Goal: Task Accomplishment & Management: Complete application form

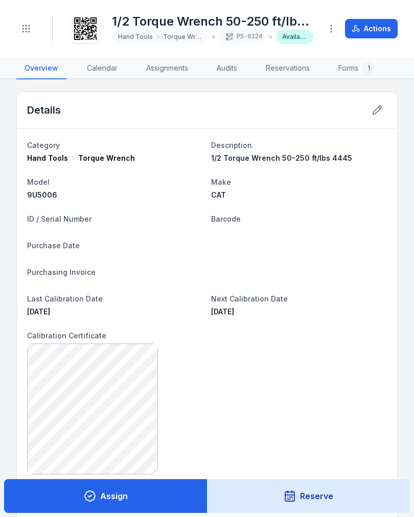
click at [31, 26] on button "Toggle Navigation" at bounding box center [25, 28] width 19 height 19
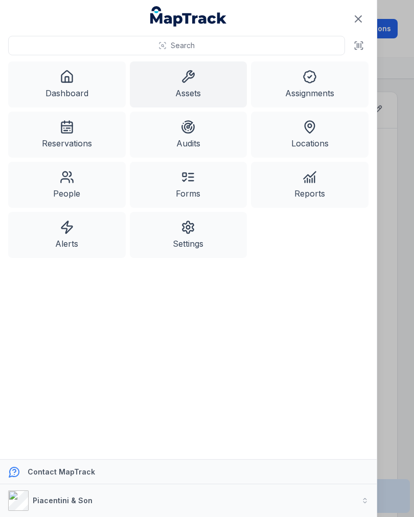
click at [204, 91] on link "Assets" at bounding box center [189, 84] width 118 height 46
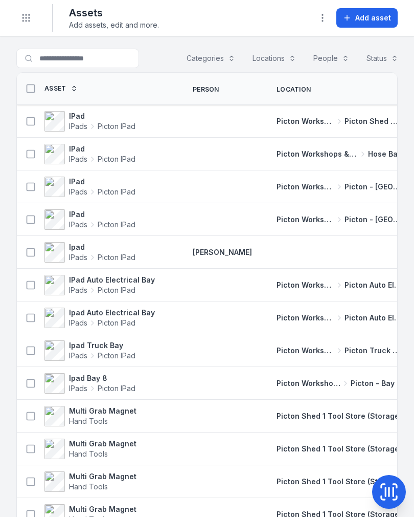
click at [92, 123] on icon at bounding box center [92, 126] width 8 height 8
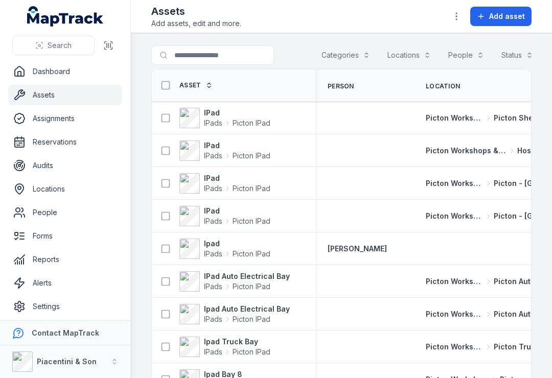
click at [352, 27] on div "Assets Add assets, edit and more. Add asset" at bounding box center [341, 16] width 381 height 25
click at [353, 28] on div "Assets Add assets, edit and more. Add asset" at bounding box center [341, 16] width 381 height 25
click at [336, 18] on div "Assets Add assets, edit and more. Add asset" at bounding box center [341, 16] width 381 height 25
click at [335, 9] on div "Assets Add assets, edit and more. Add asset" at bounding box center [341, 16] width 381 height 25
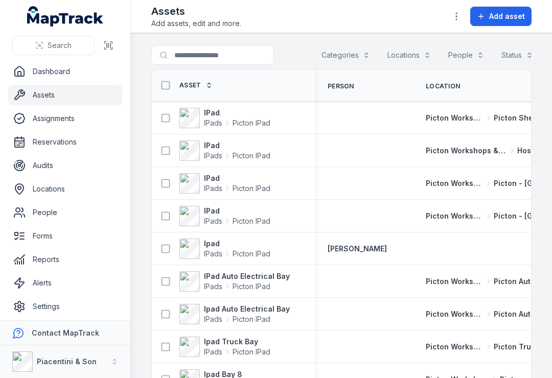
click at [323, 11] on div "Assets Add assets, edit and more. Add asset" at bounding box center [341, 16] width 381 height 25
click at [322, 9] on div "Assets Add assets, edit and more. Add asset" at bounding box center [341, 16] width 381 height 25
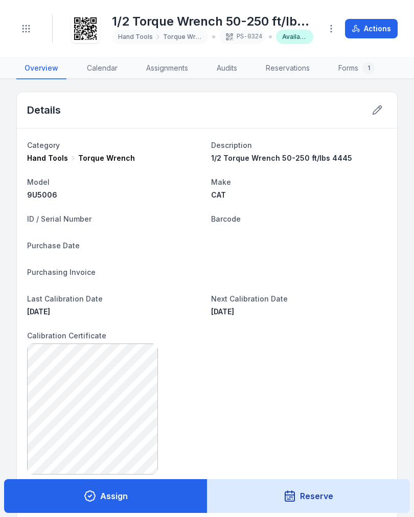
click at [25, 30] on icon "Toggle navigation" at bounding box center [26, 29] width 10 height 10
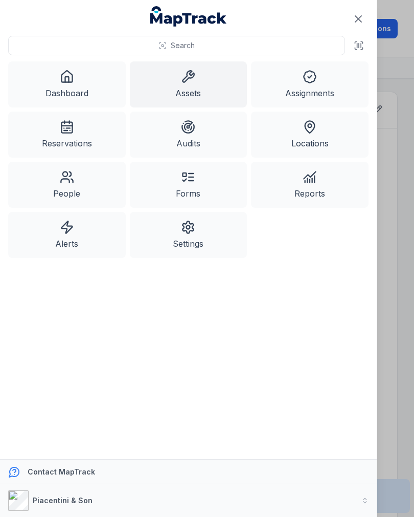
click at [194, 81] on icon at bounding box center [188, 77] width 14 height 14
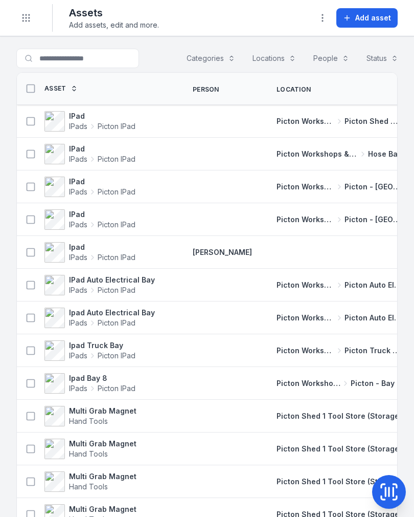
click at [360, 13] on span "Add asset" at bounding box center [373, 18] width 36 height 10
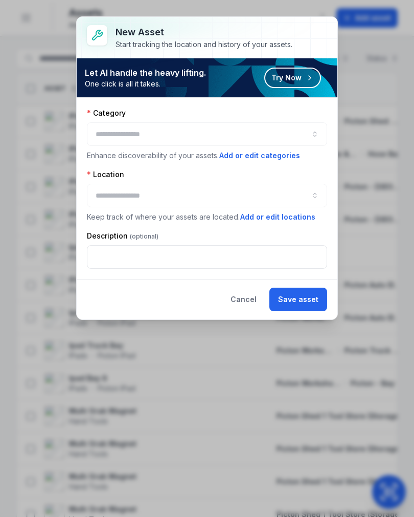
click at [253, 129] on button "button" at bounding box center [207, 134] width 240 height 24
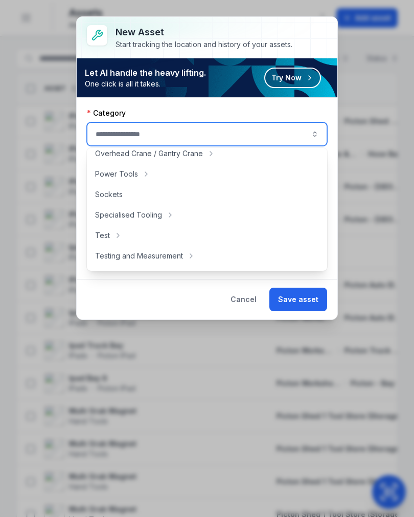
scroll to position [381, 0]
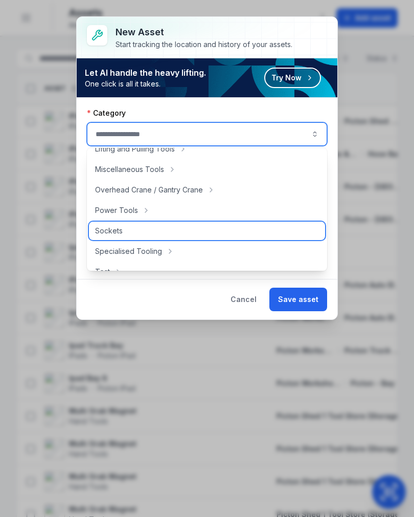
click at [122, 233] on span "Sockets" at bounding box center [109, 231] width 28 height 10
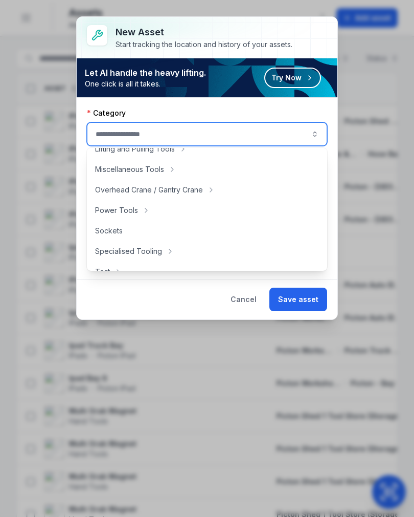
type input "*******"
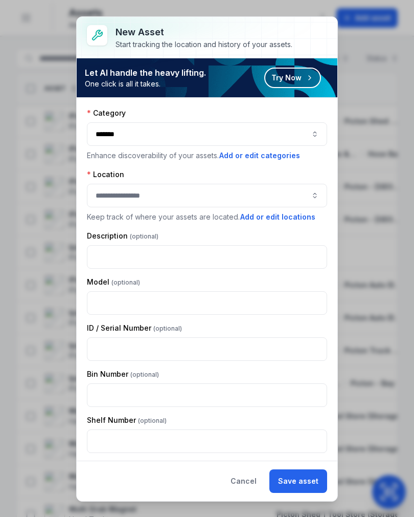
click at [245, 476] on button "Cancel" at bounding box center [243, 481] width 43 height 24
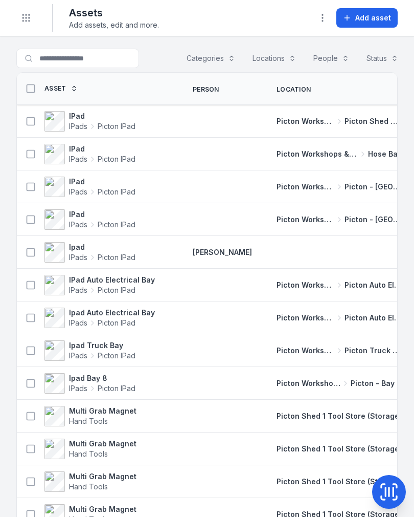
click at [220, 64] on button "Categories" at bounding box center [211, 58] width 62 height 19
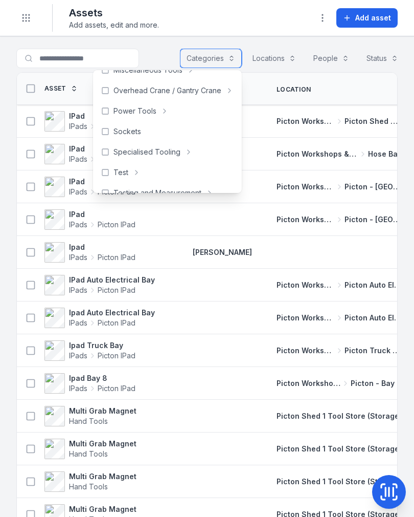
scroll to position [390, 0]
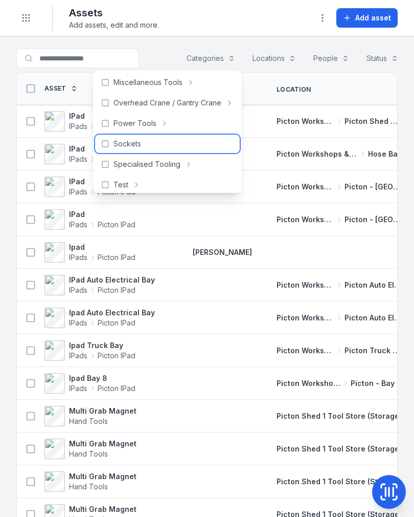
click at [148, 148] on div "Sockets" at bounding box center [167, 144] width 145 height 18
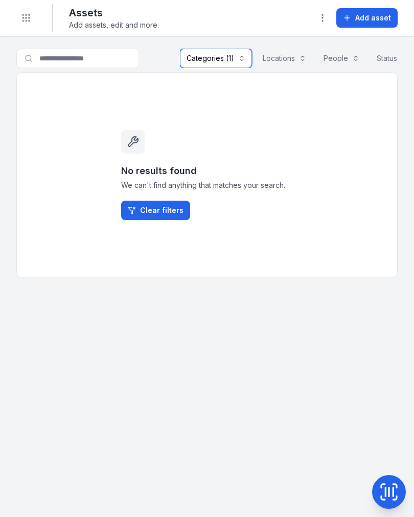
click at [234, 55] on button "Categories (1)" at bounding box center [216, 58] width 72 height 19
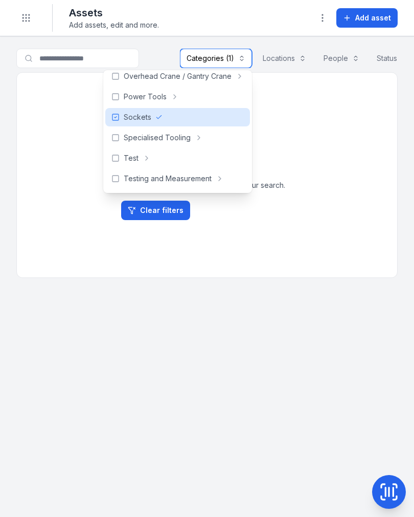
scroll to position [409, 0]
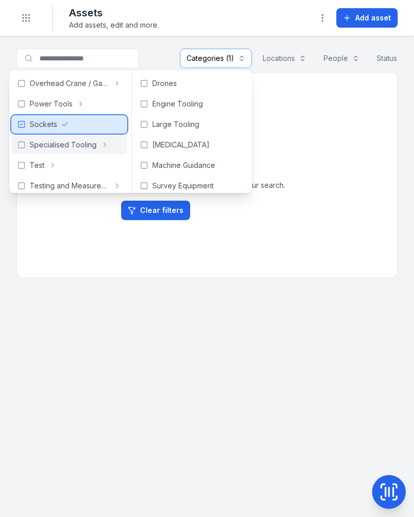
click at [61, 123] on icon at bounding box center [64, 124] width 7 height 7
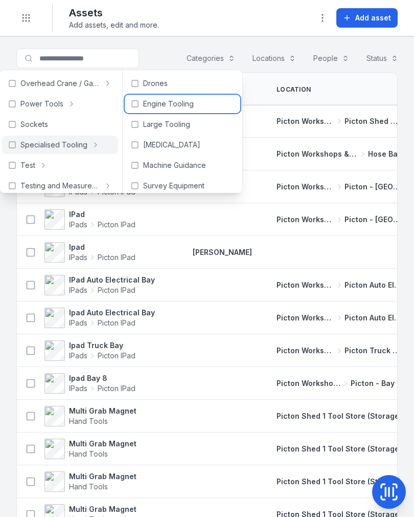
click at [170, 103] on span "Engine Tooling" at bounding box center [168, 104] width 51 height 10
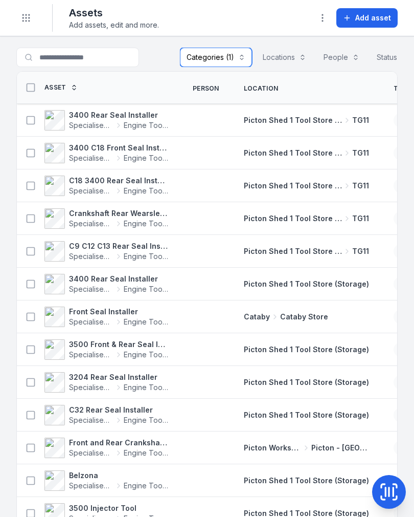
scroll to position [3, 0]
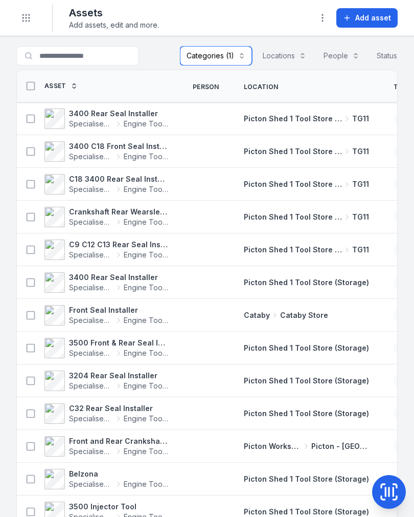
click at [236, 56] on button "Categories (1)" at bounding box center [216, 55] width 72 height 19
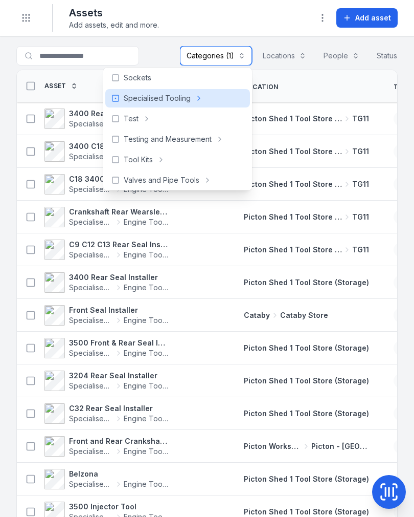
scroll to position [450, 0]
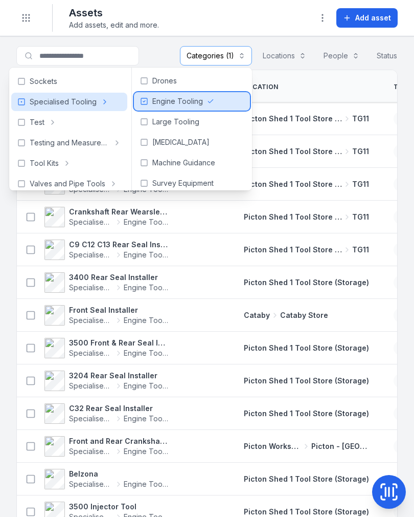
click at [143, 95] on div "Engine Tooling" at bounding box center [192, 101] width 116 height 18
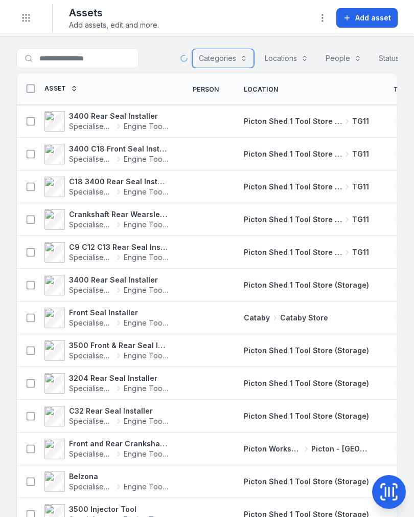
scroll to position [0, 0]
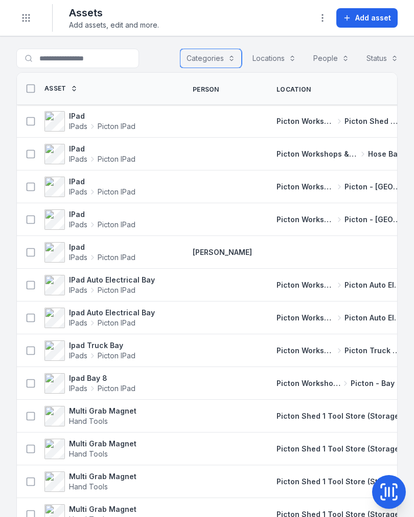
click at [270, 56] on button "Locations" at bounding box center [274, 58] width 57 height 19
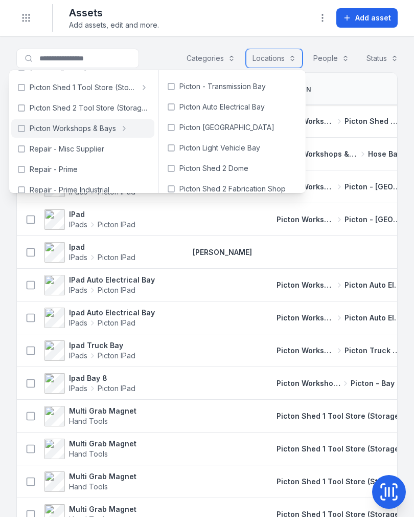
scroll to position [285, 0]
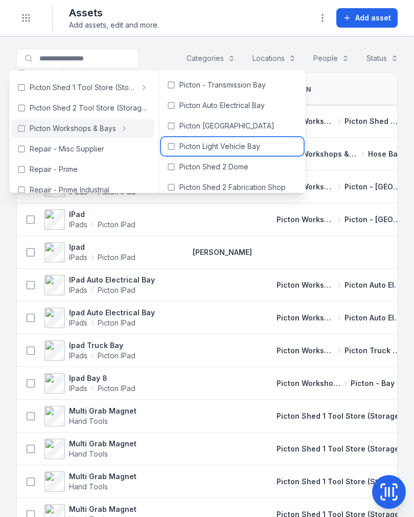
click at [190, 145] on span "Picton Light Vehicle Bay" at bounding box center [220, 146] width 81 height 10
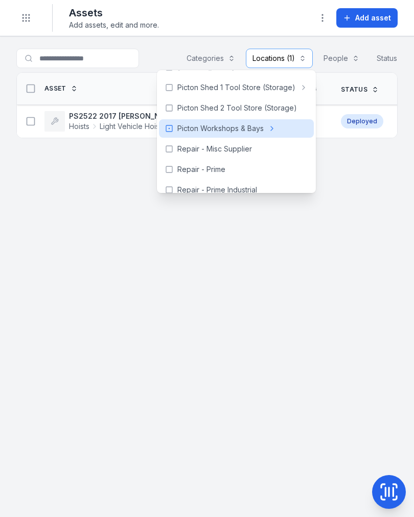
click at [355, 17] on button "Add asset" at bounding box center [367, 17] width 61 height 19
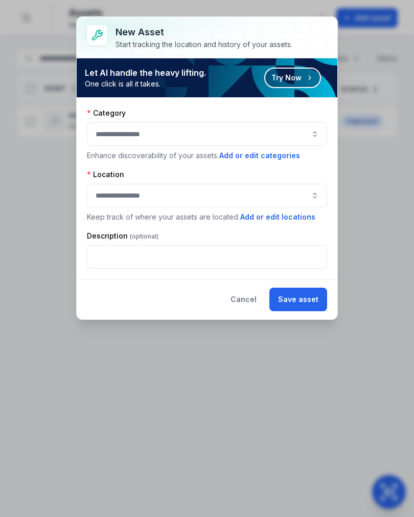
click at [298, 131] on button "button" at bounding box center [207, 134] width 240 height 24
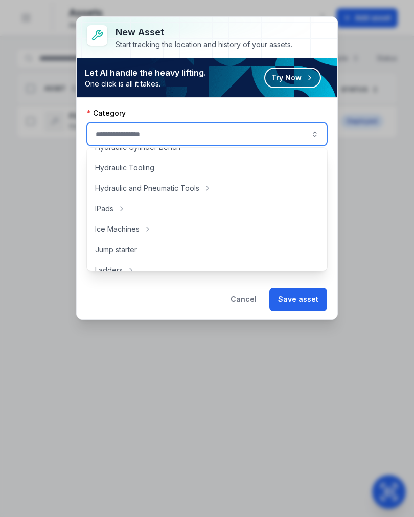
scroll to position [238, 0]
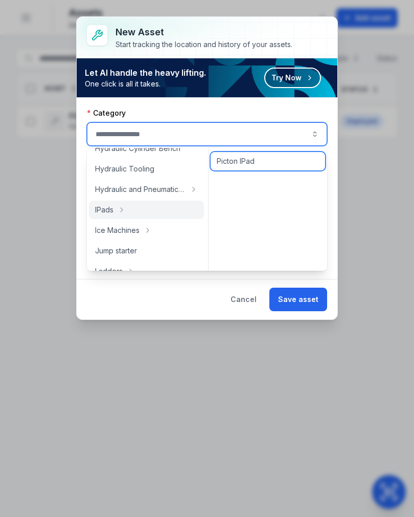
click at [242, 164] on span "Picton IPad" at bounding box center [236, 161] width 38 height 10
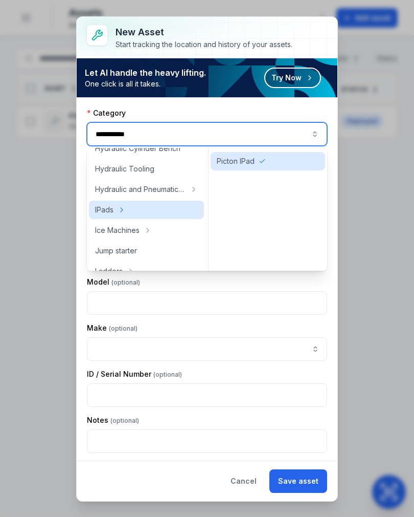
type input "**********"
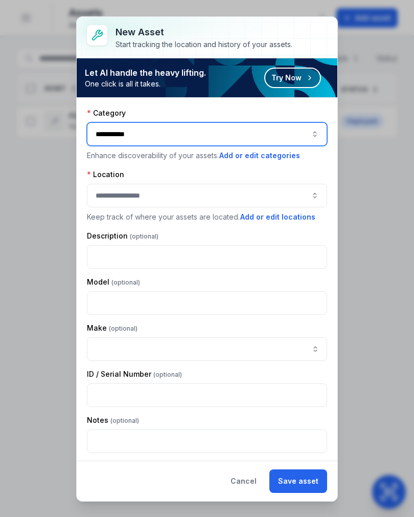
click at [244, 196] on button "button" at bounding box center [207, 196] width 240 height 24
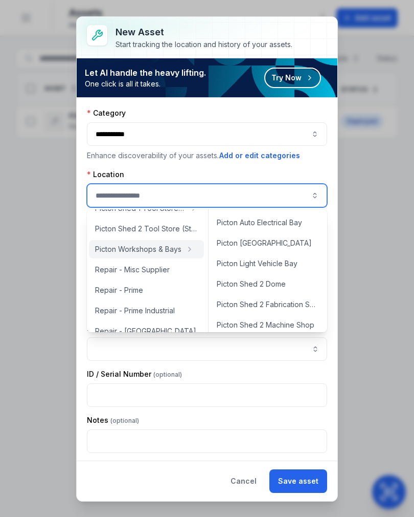
scroll to position [307, 0]
click at [261, 260] on span "Picton Light Vehicle Bay" at bounding box center [257, 263] width 81 height 10
type input "**********"
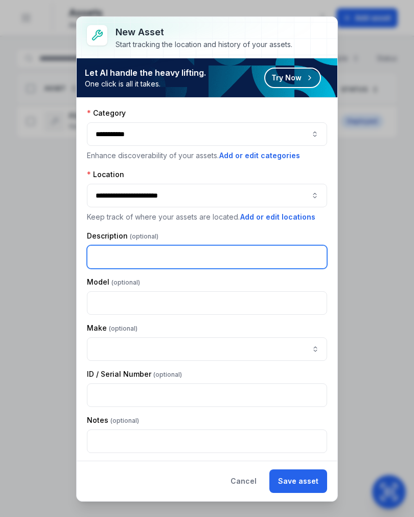
click at [164, 259] on input "text" at bounding box center [207, 257] width 240 height 24
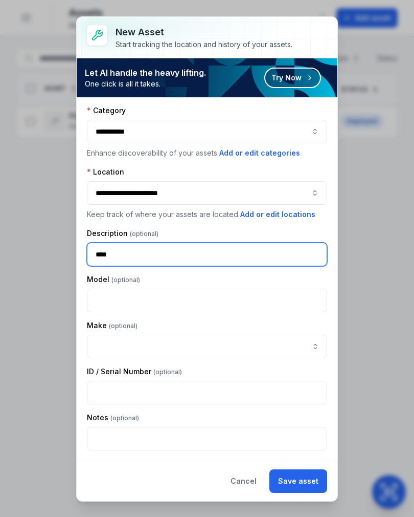
scroll to position [3, 0]
type input "****"
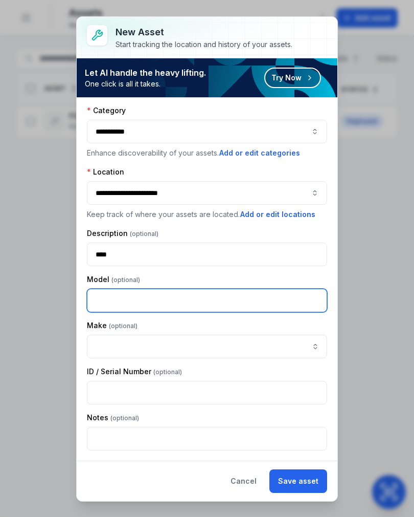
click at [144, 297] on input "text" at bounding box center [207, 300] width 240 height 24
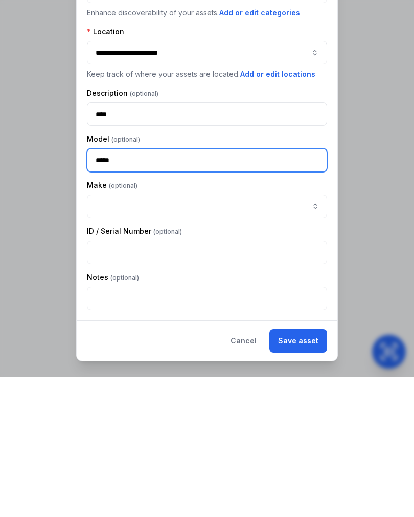
type input "*****"
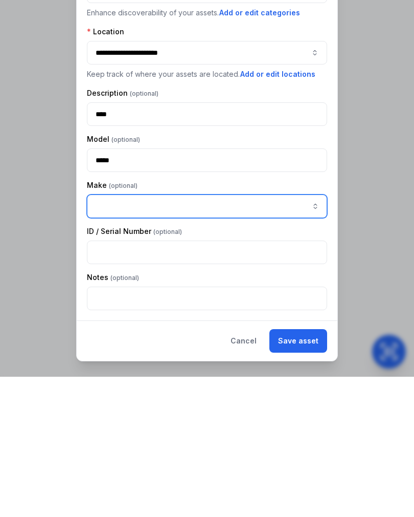
click at [314, 334] on button "button" at bounding box center [316, 346] width 24 height 24
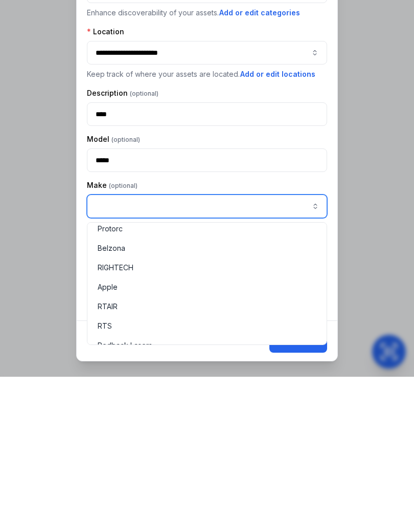
scroll to position [1686, 0]
click at [130, 413] on div "Apple" at bounding box center [207, 418] width 219 height 10
type input "*****"
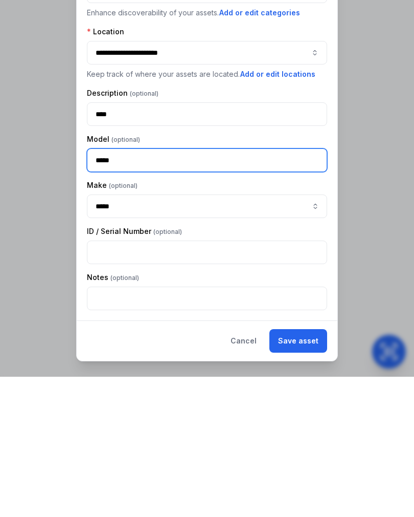
click at [148, 288] on input "*****" at bounding box center [207, 300] width 240 height 24
type input "*"
type input "****"
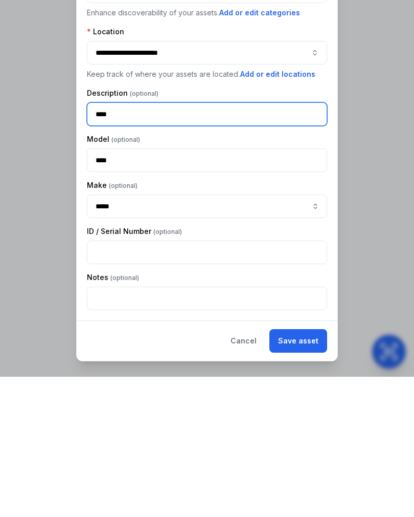
click at [289, 242] on input "****" at bounding box center [207, 254] width 240 height 24
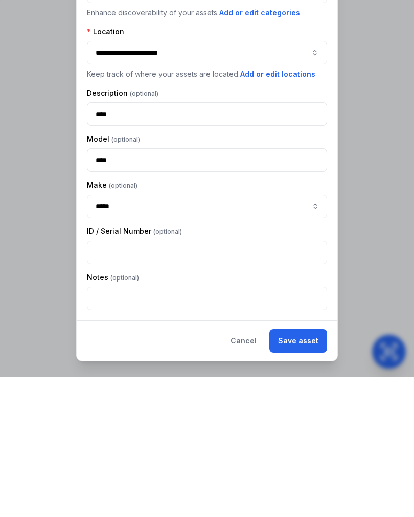
click at [241, 274] on div "Model" at bounding box center [207, 279] width 240 height 10
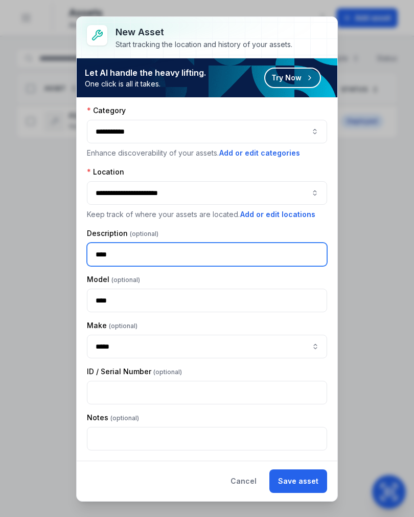
click at [160, 253] on input "****" at bounding box center [207, 254] width 240 height 24
type input "**********"
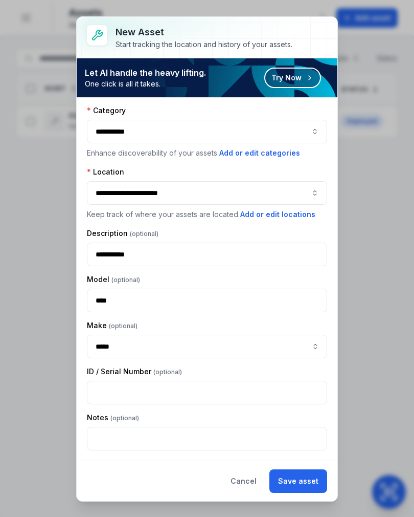
click at [304, 229] on div "Description" at bounding box center [207, 233] width 240 height 10
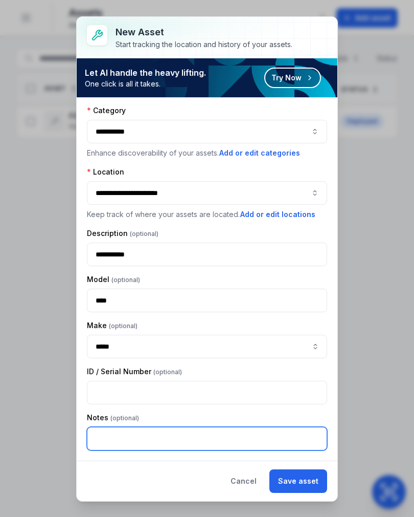
click at [218, 435] on input "text" at bounding box center [207, 439] width 240 height 24
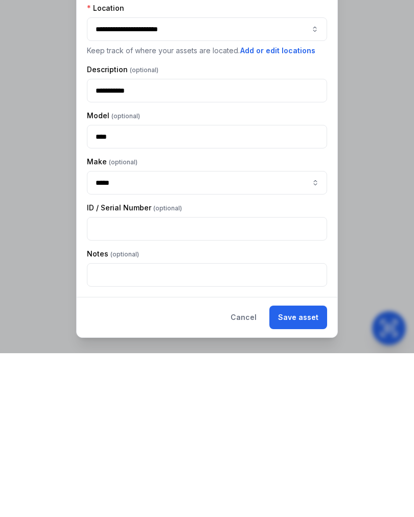
click at [292, 469] on button "Save asset" at bounding box center [299, 481] width 58 height 24
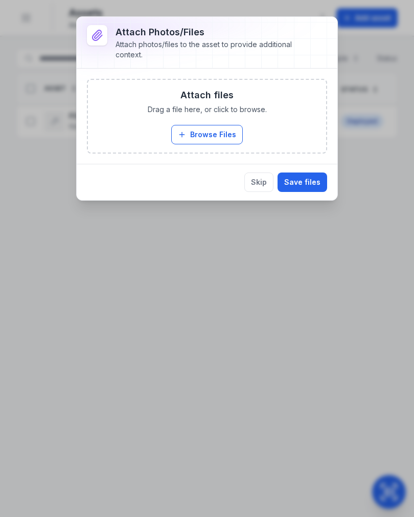
click at [263, 179] on button "Skip" at bounding box center [258, 181] width 29 height 19
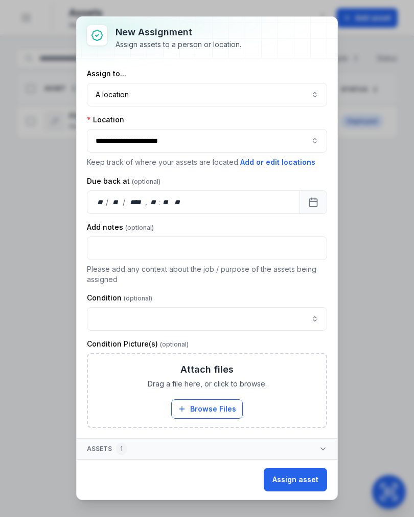
click at [217, 323] on button "button" at bounding box center [207, 319] width 240 height 24
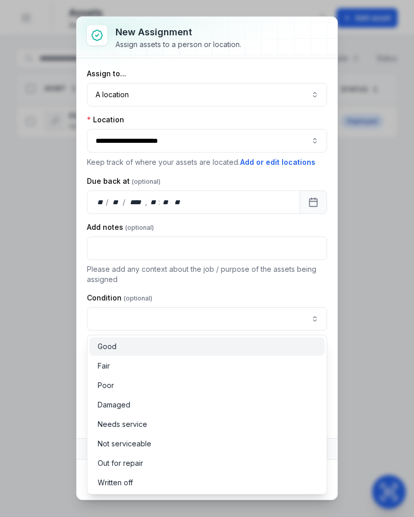
click at [115, 348] on span "Good" at bounding box center [107, 346] width 19 height 10
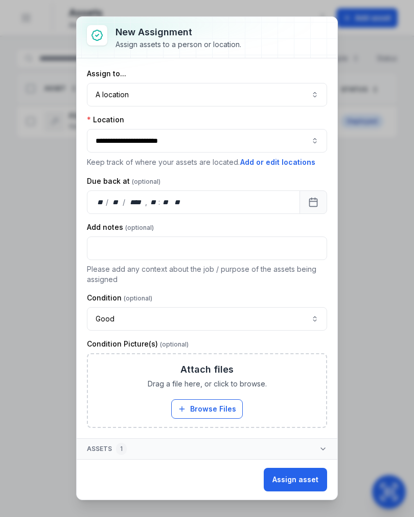
click at [212, 286] on div "**********" at bounding box center [207, 248] width 240 height 359
click at [290, 477] on button "Assign asset" at bounding box center [295, 479] width 63 height 24
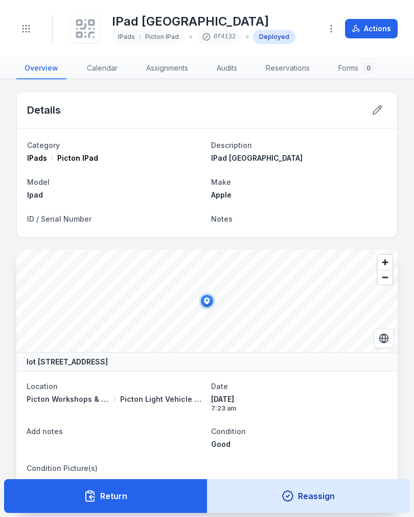
click at [24, 31] on icon "Toggle navigation" at bounding box center [26, 29] width 10 height 10
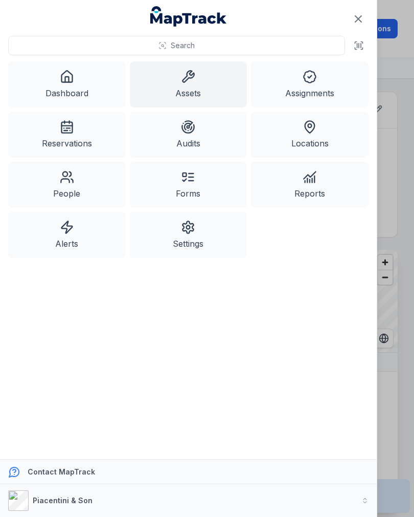
click at [193, 90] on link "Assets" at bounding box center [189, 84] width 118 height 46
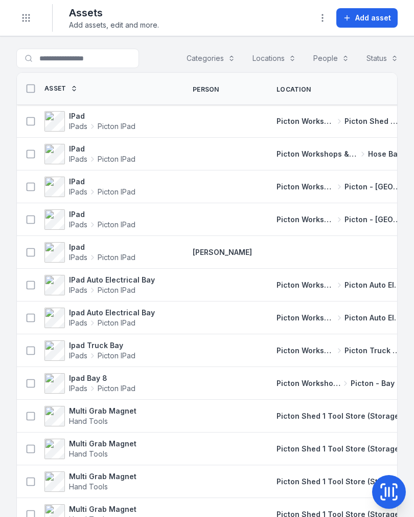
click at [362, 18] on span "Add asset" at bounding box center [373, 18] width 36 height 10
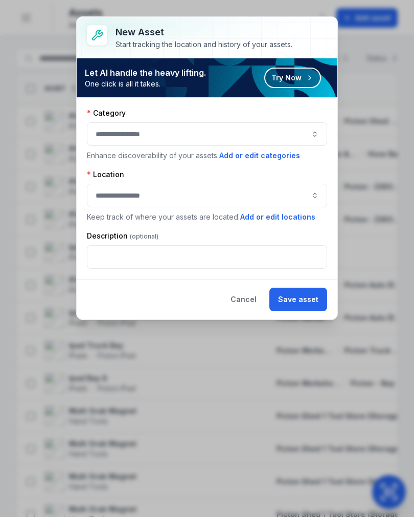
click at [302, 128] on button "button" at bounding box center [207, 134] width 240 height 24
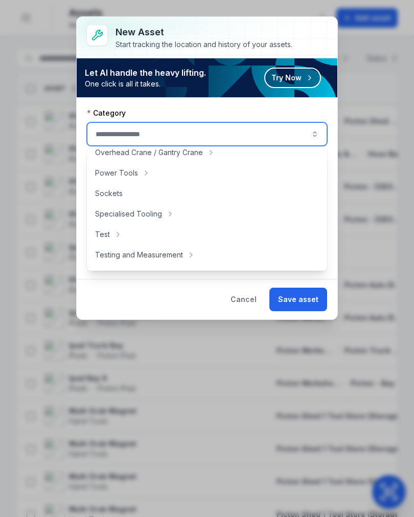
scroll to position [422, 0]
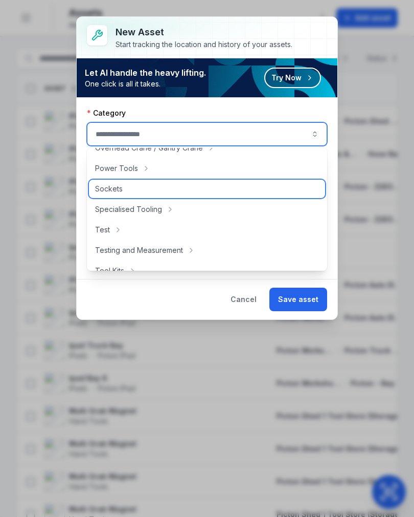
click at [114, 195] on div "Sockets" at bounding box center [207, 189] width 236 height 18
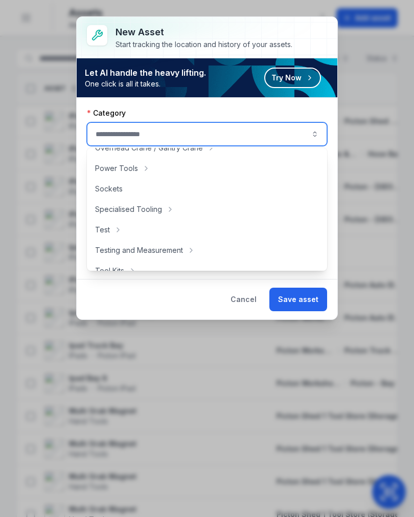
type input "*******"
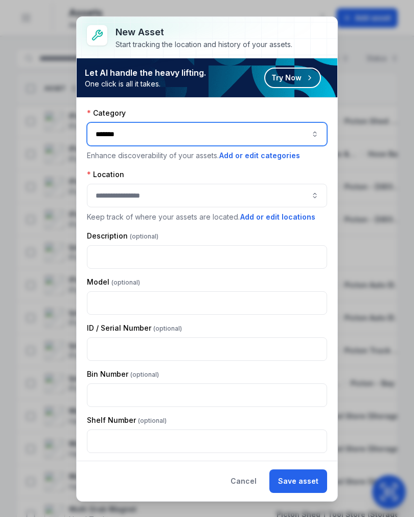
click at [209, 197] on button "button" at bounding box center [207, 196] width 240 height 24
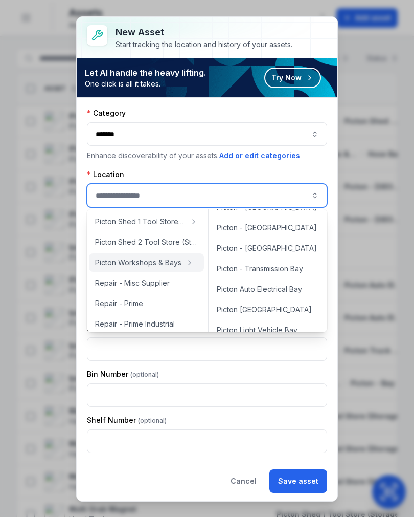
scroll to position [249, 0]
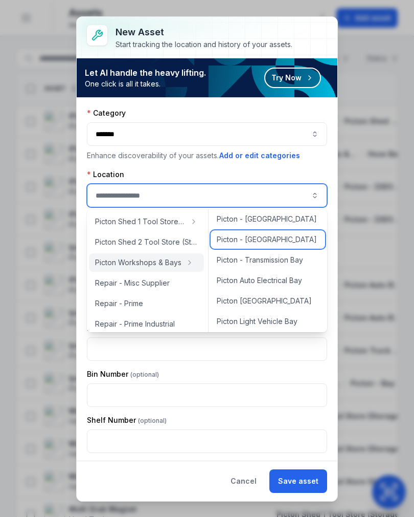
click at [263, 239] on span "Picton - [GEOGRAPHIC_DATA]" at bounding box center [267, 239] width 100 height 10
type input "**********"
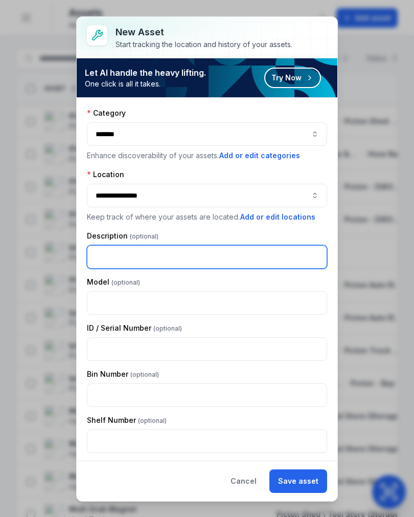
click at [150, 253] on input "text" at bounding box center [207, 257] width 240 height 24
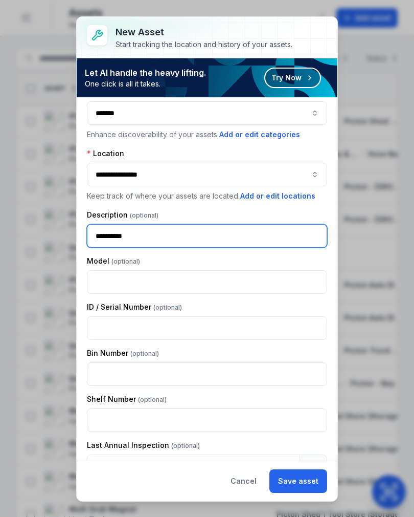
scroll to position [30, 0]
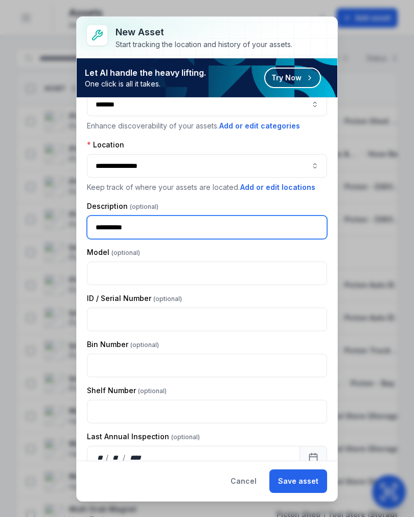
type input "**********"
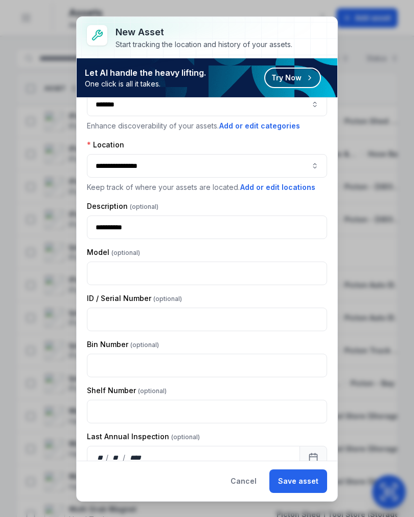
click at [299, 255] on div "Model" at bounding box center [207, 252] width 240 height 10
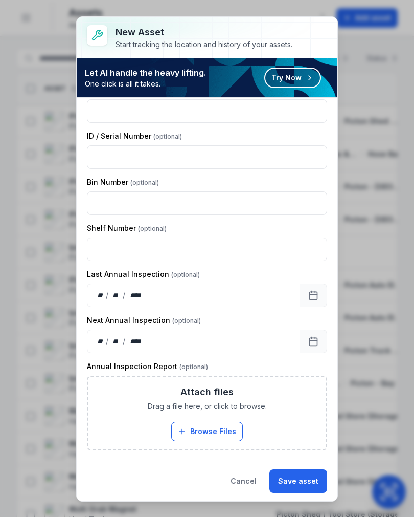
scroll to position [192, 0]
click at [301, 483] on button "Save asset" at bounding box center [299, 481] width 58 height 24
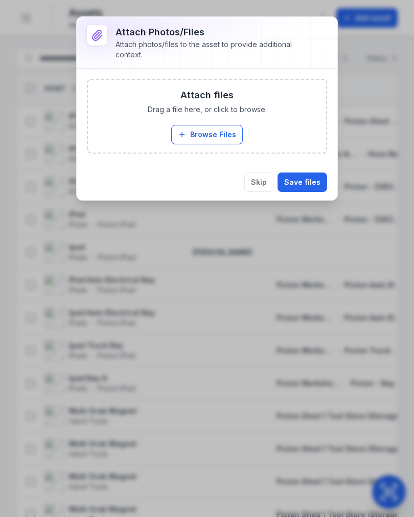
click at [264, 185] on button "Skip" at bounding box center [258, 181] width 29 height 19
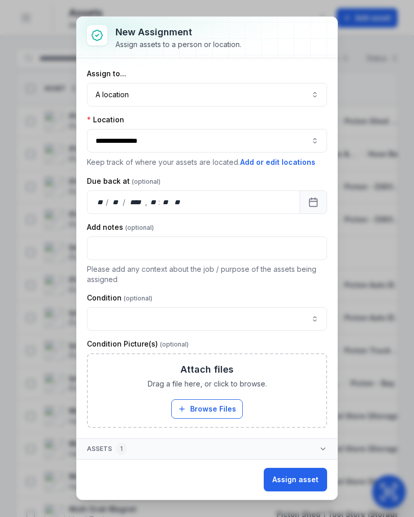
click at [305, 88] on button "A location ********" at bounding box center [207, 95] width 240 height 24
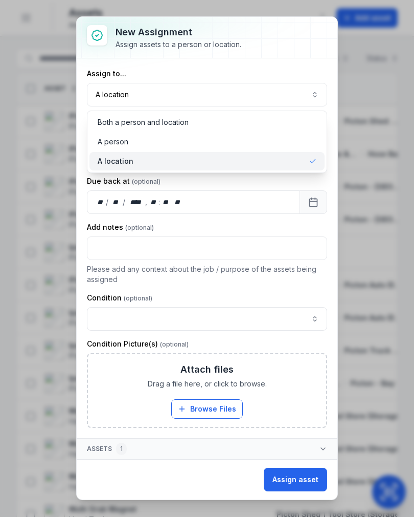
click at [273, 160] on div "A location" at bounding box center [207, 161] width 219 height 10
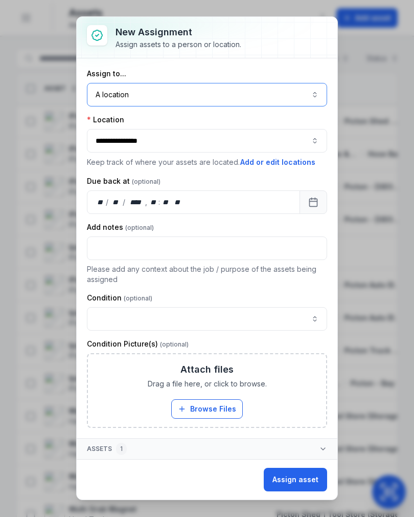
scroll to position [0, 0]
click at [282, 321] on button "button" at bounding box center [207, 319] width 240 height 24
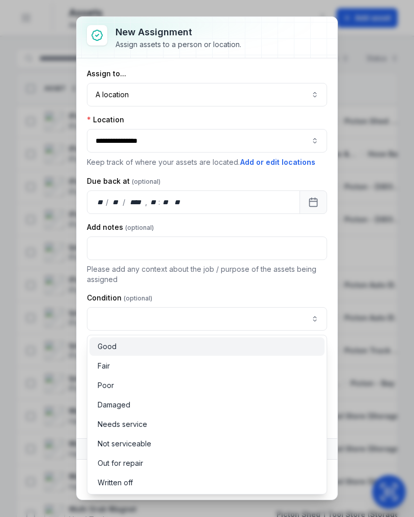
click at [194, 345] on div "Good" at bounding box center [207, 346] width 219 height 10
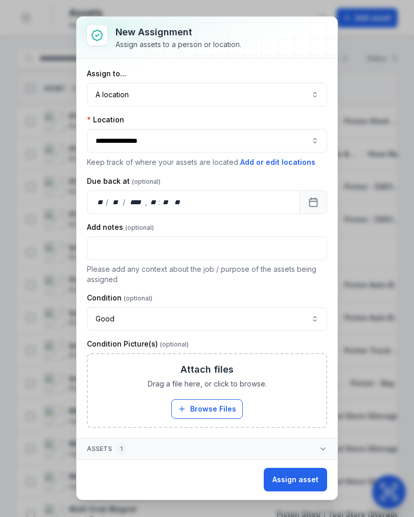
click at [249, 285] on div "**********" at bounding box center [207, 248] width 240 height 359
click at [297, 476] on button "Assign asset" at bounding box center [295, 479] width 63 height 24
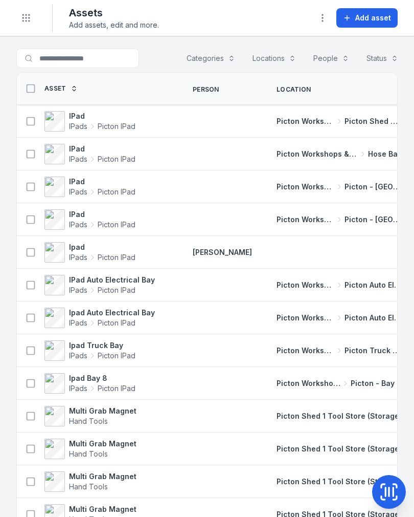
click at [85, 124] on span "IPads" at bounding box center [78, 126] width 18 height 10
click at [373, 11] on button "Add asset" at bounding box center [367, 17] width 61 height 19
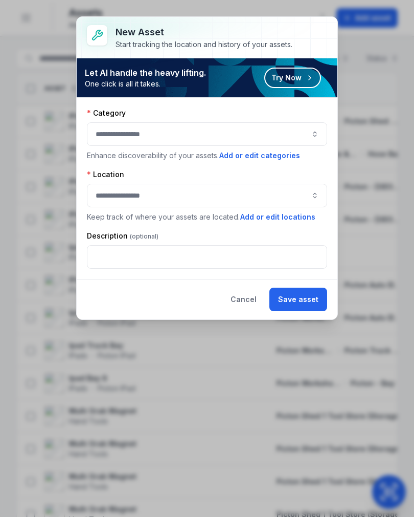
click at [315, 131] on button "button" at bounding box center [207, 134] width 240 height 24
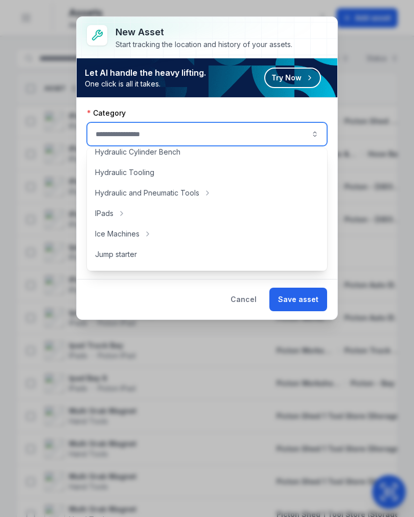
scroll to position [238, 0]
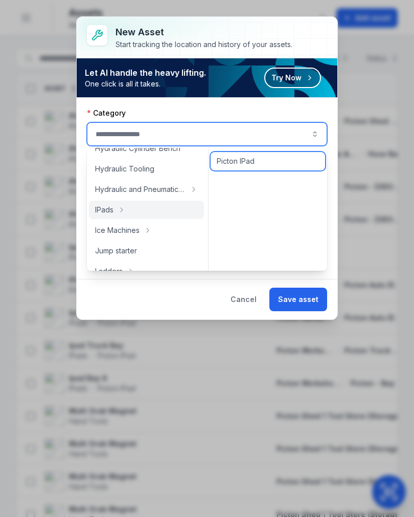
click at [255, 157] on span "Picton IPad" at bounding box center [236, 161] width 38 height 10
type input "**********"
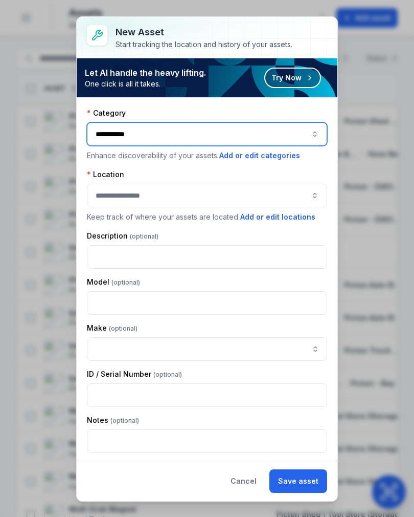
click at [294, 193] on button "button" at bounding box center [207, 196] width 240 height 24
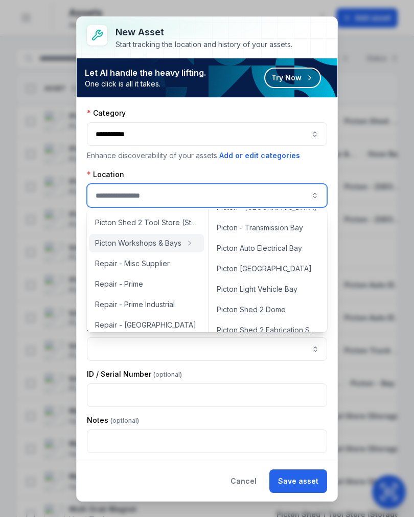
scroll to position [283, 0]
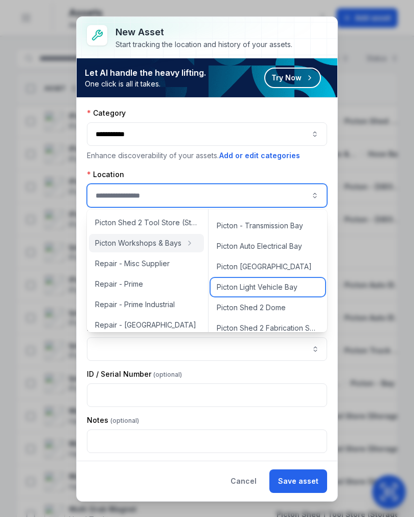
click at [276, 287] on span "Picton Light Vehicle Bay" at bounding box center [257, 287] width 81 height 10
type input "**********"
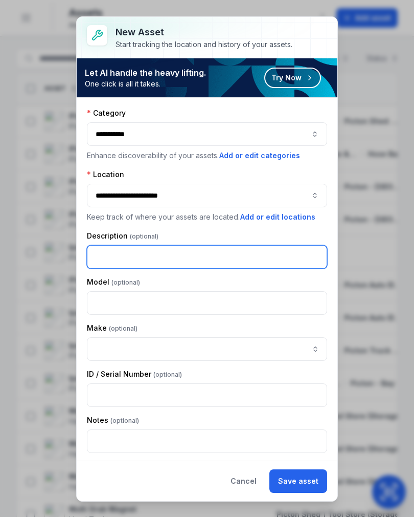
click at [207, 253] on input "text" at bounding box center [207, 257] width 240 height 24
type input "****"
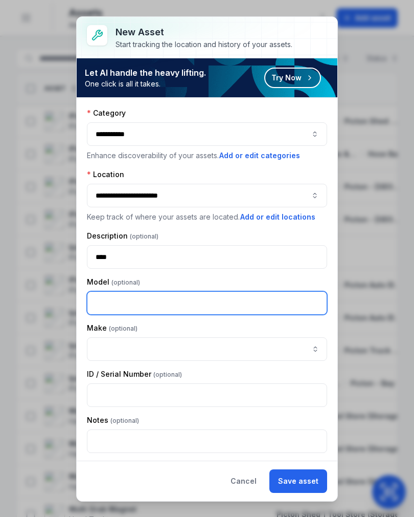
click at [260, 300] on input "text" at bounding box center [207, 303] width 240 height 24
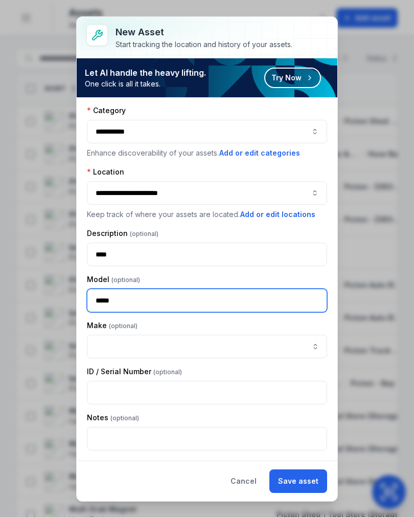
scroll to position [3, 0]
type input "*****"
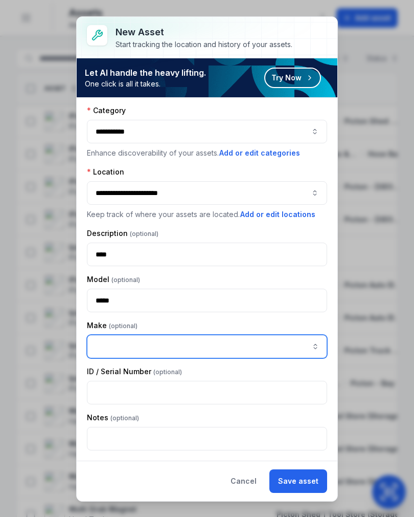
click at [315, 342] on button "button" at bounding box center [316, 346] width 24 height 24
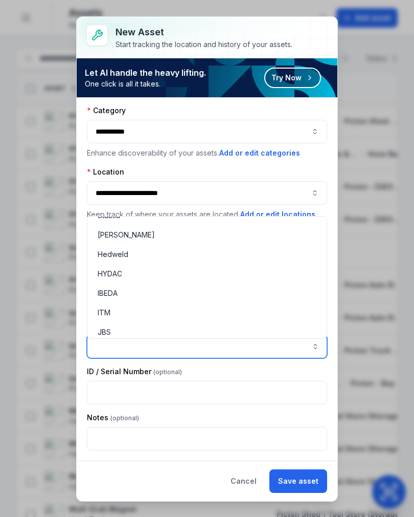
scroll to position [2128, 0]
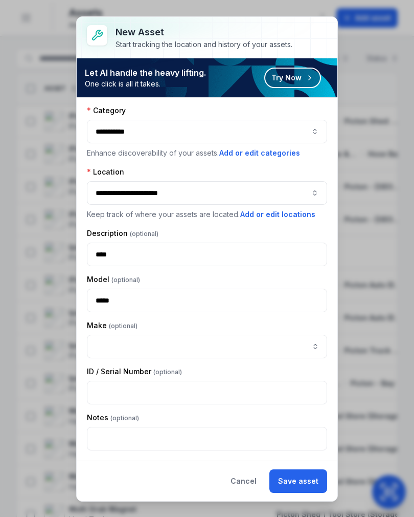
click at [317, 165] on div "**********" at bounding box center [207, 277] width 240 height 345
click at [256, 474] on button "Cancel" at bounding box center [243, 481] width 43 height 24
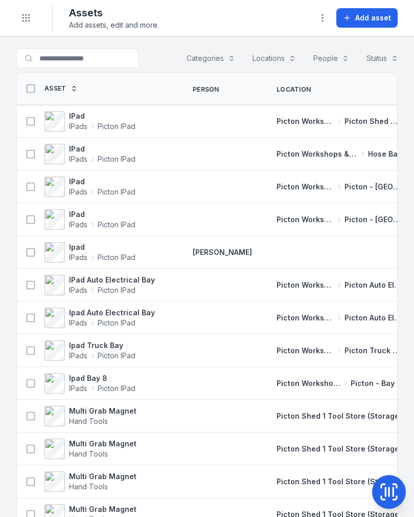
click at [16, 23] on header "Toggle Navigation Assets Add assets, edit and more. Add asset" at bounding box center [207, 18] width 414 height 36
click at [18, 21] on button "Toggle Navigation" at bounding box center [25, 17] width 19 height 19
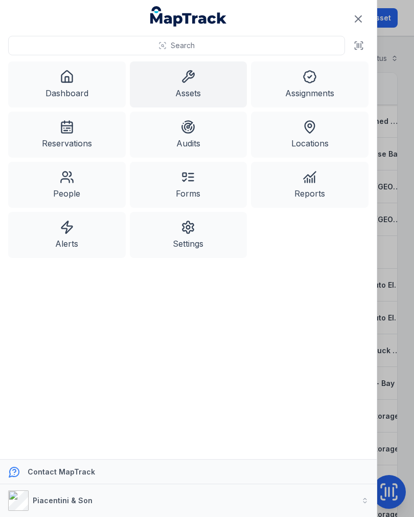
click at [200, 90] on link "Assets" at bounding box center [189, 84] width 118 height 46
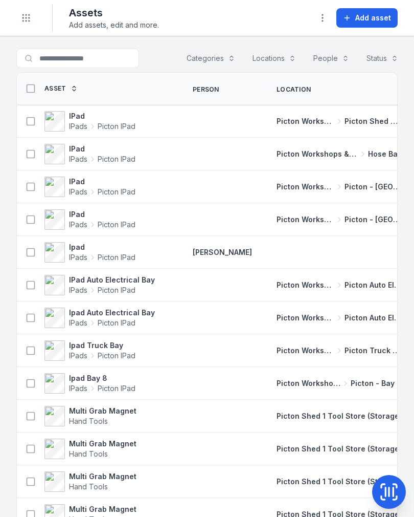
click at [222, 57] on button "Categories" at bounding box center [211, 58] width 62 height 19
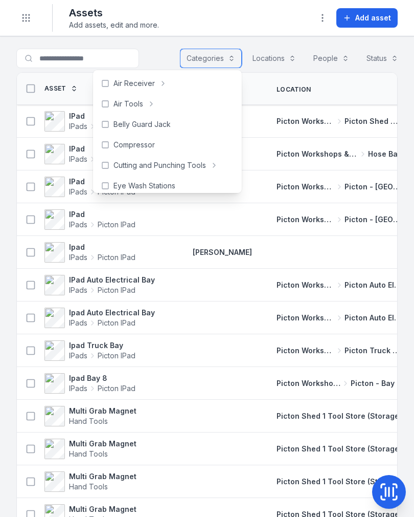
click at [279, 59] on button "Locations" at bounding box center [274, 58] width 57 height 19
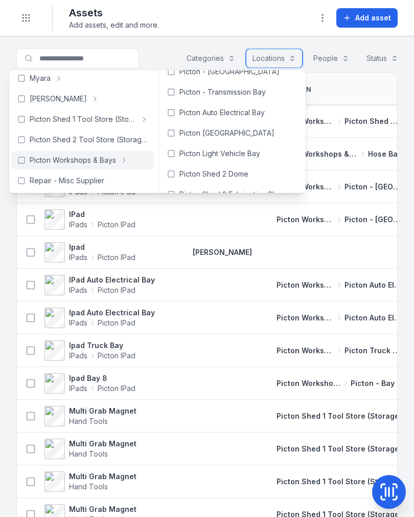
scroll to position [282, 0]
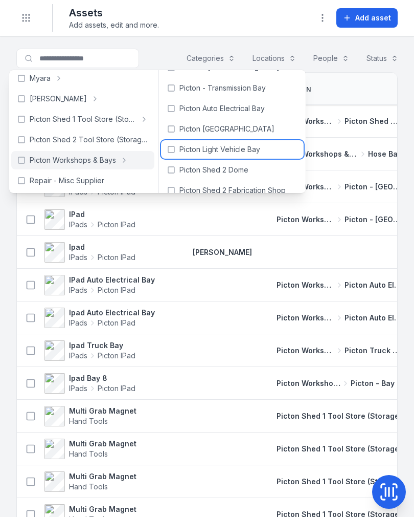
click at [231, 152] on span "Picton Light Vehicle Bay" at bounding box center [220, 149] width 81 height 10
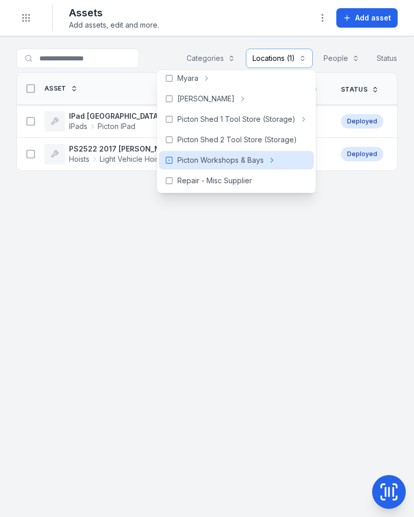
click at [109, 114] on strong "IPad [GEOGRAPHIC_DATA]" at bounding box center [115, 116] width 92 height 10
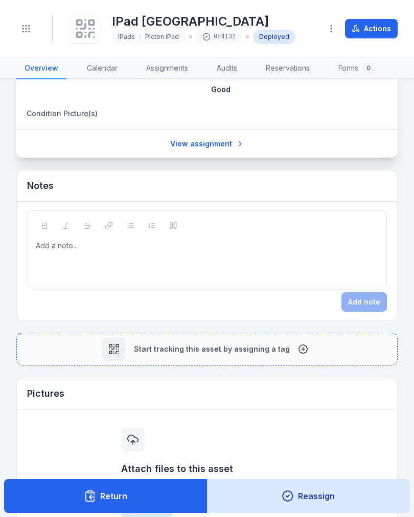
scroll to position [369, 0]
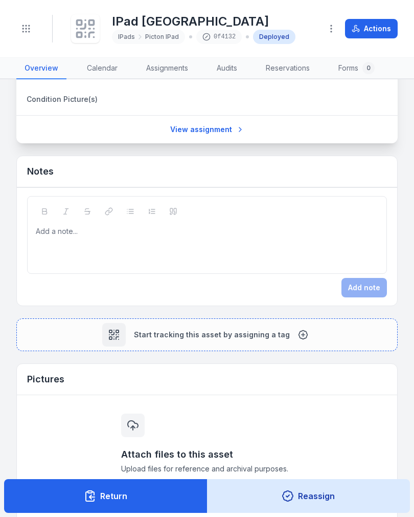
click at [214, 333] on span "Start tracking this asset by assigning a tag" at bounding box center [212, 334] width 156 height 10
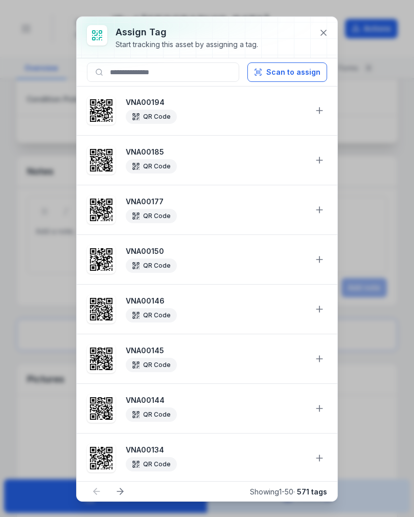
click at [303, 65] on button "Scan to assign" at bounding box center [288, 71] width 80 height 19
